Goal: Navigation & Orientation: Find specific page/section

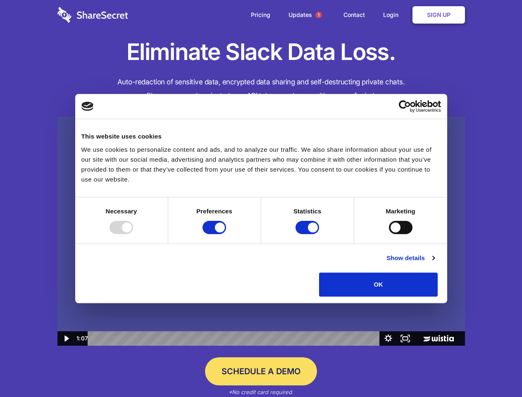
click at [261, 198] on img at bounding box center [260, 231] width 407 height 229
click at [133, 234] on div at bounding box center [122, 227] width 24 height 13
click at [226, 234] on input "Preferences" at bounding box center [214, 227] width 24 height 13
checkbox input "false"
click at [308, 234] on input "Statistics" at bounding box center [307, 227] width 24 height 13
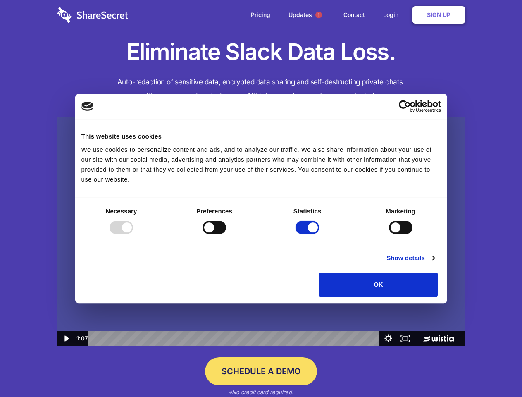
checkbox input "false"
click at [389, 234] on input "Marketing" at bounding box center [401, 227] width 24 height 13
checkbox input "true"
click at [434, 263] on link "Show details" at bounding box center [410, 258] width 48 height 10
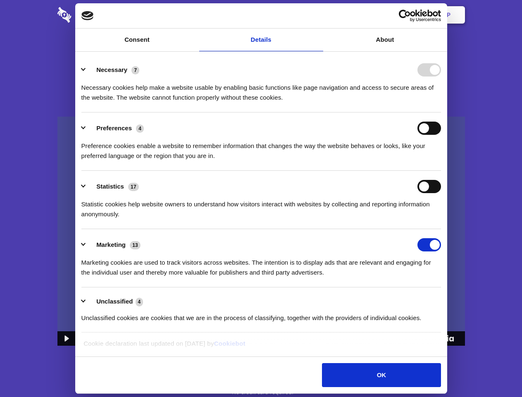
click at [441, 112] on li "Necessary 7 Necessary cookies help make a website usable by enabling basic func…" at bounding box center [261, 83] width 360 height 58
click at [318, 15] on span "1" at bounding box center [318, 15] width 7 height 7
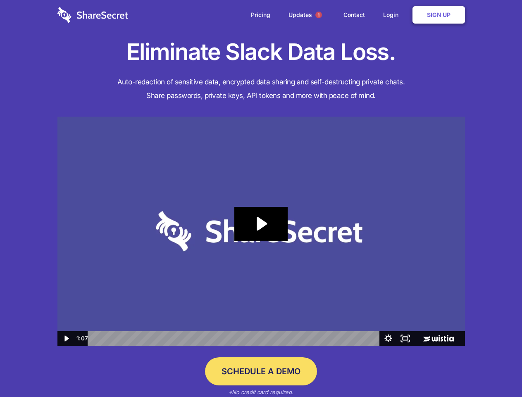
click at [261, 231] on icon "Play Video: Sharesecret Slack Extension" at bounding box center [260, 224] width 53 height 34
